Goal: Information Seeking & Learning: Learn about a topic

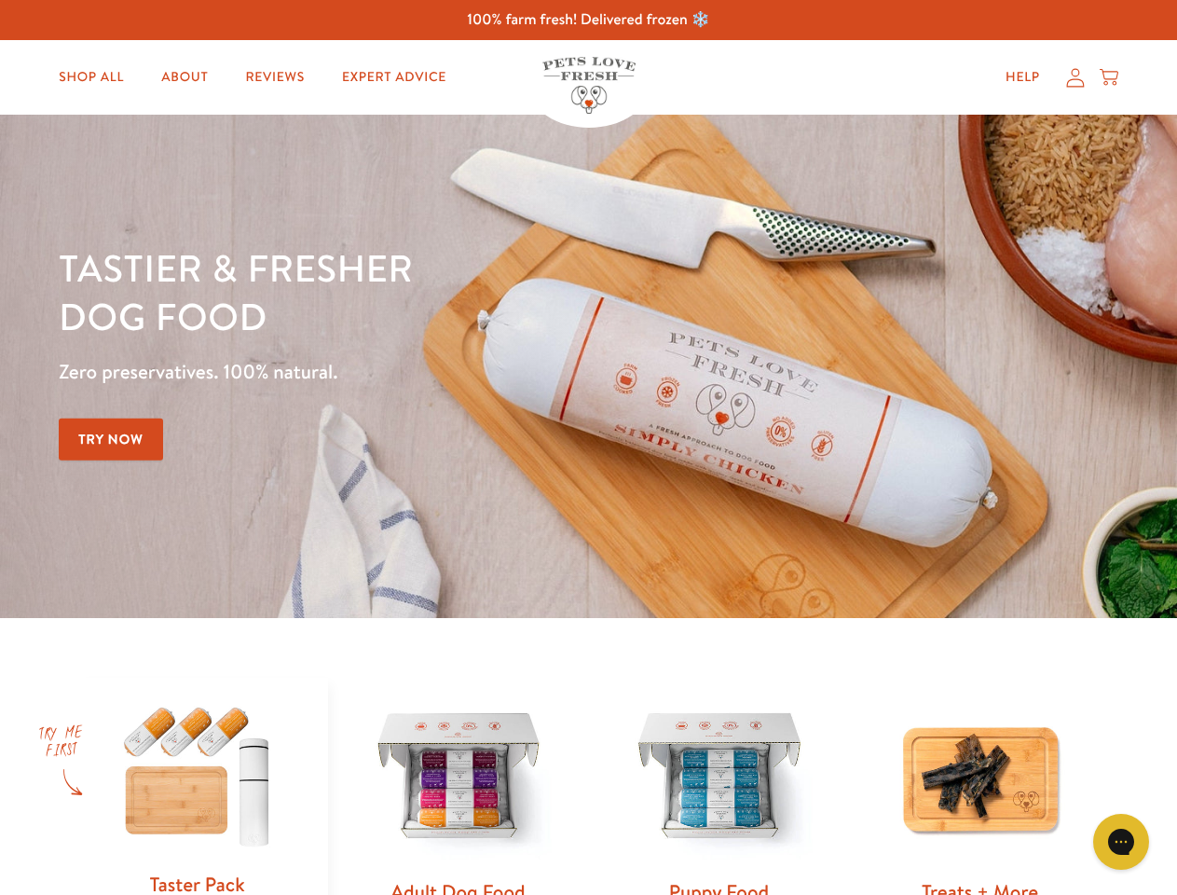
click at [588, 447] on div "Tastier & fresher dog food Zero preservatives. 100% natural. Try Now" at bounding box center [412, 366] width 706 height 246
click at [1121, 842] on icon "Gorgias live chat" at bounding box center [1121, 841] width 18 height 18
